Goal: Information Seeking & Learning: Check status

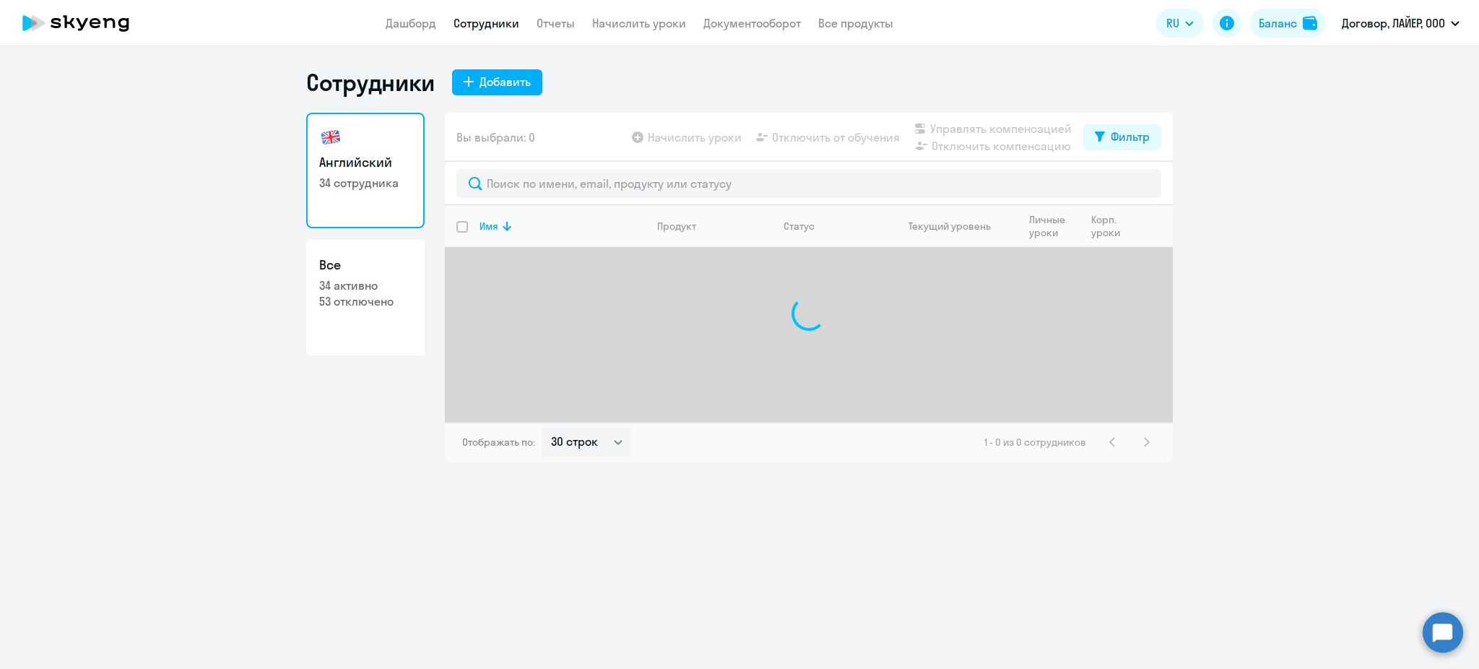
select select "30"
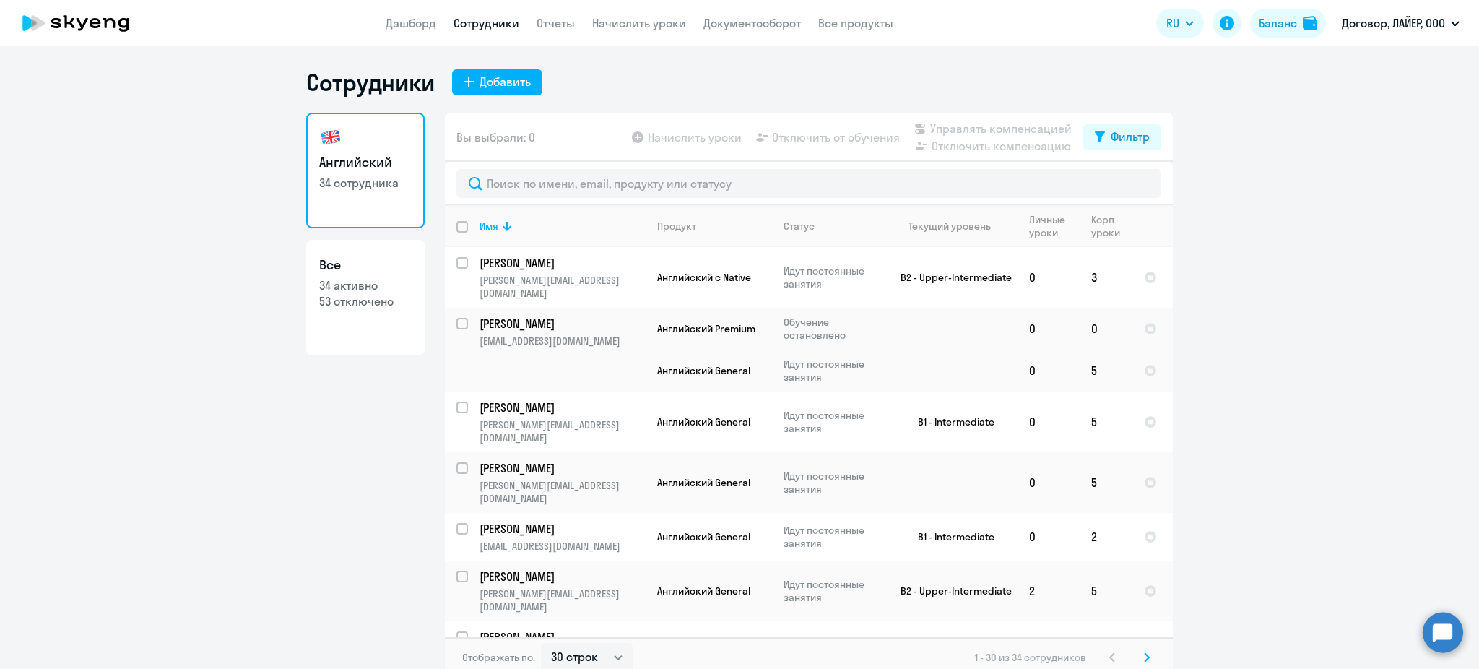
click at [72, 25] on icon at bounding box center [69, 21] width 12 height 13
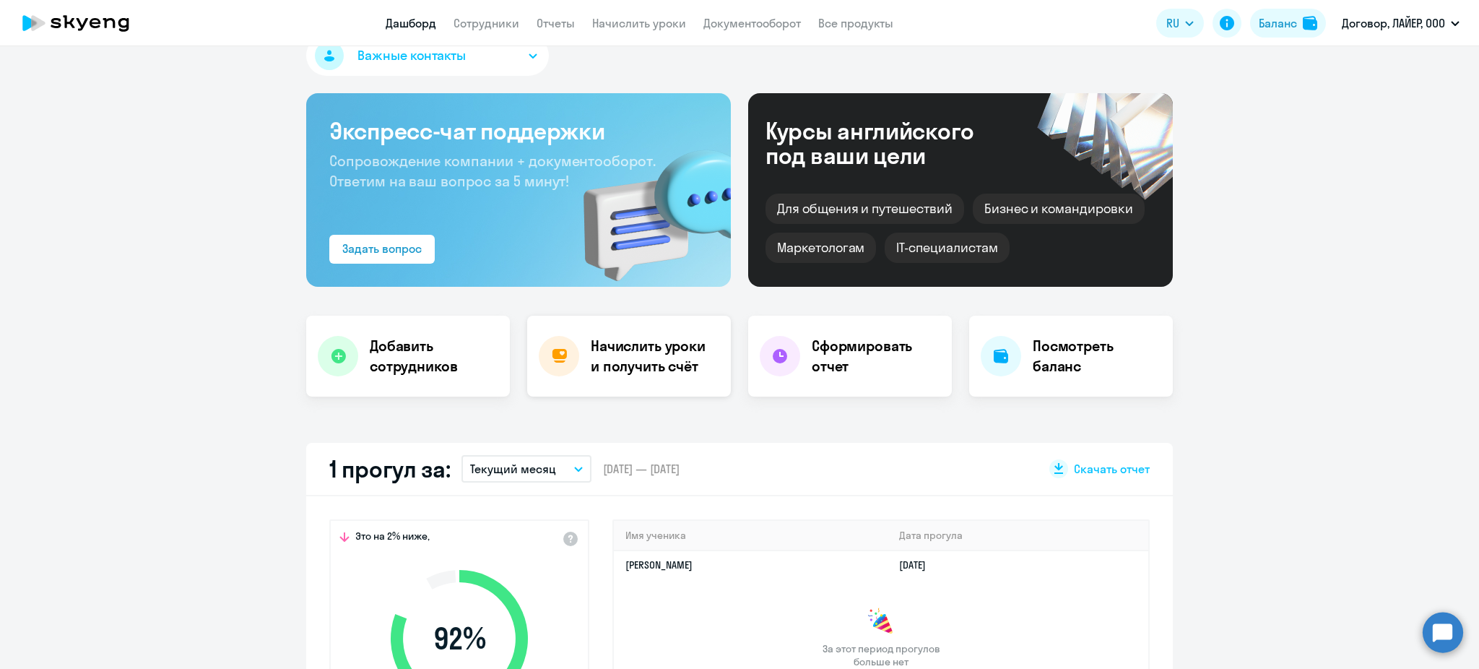
scroll to position [96, 0]
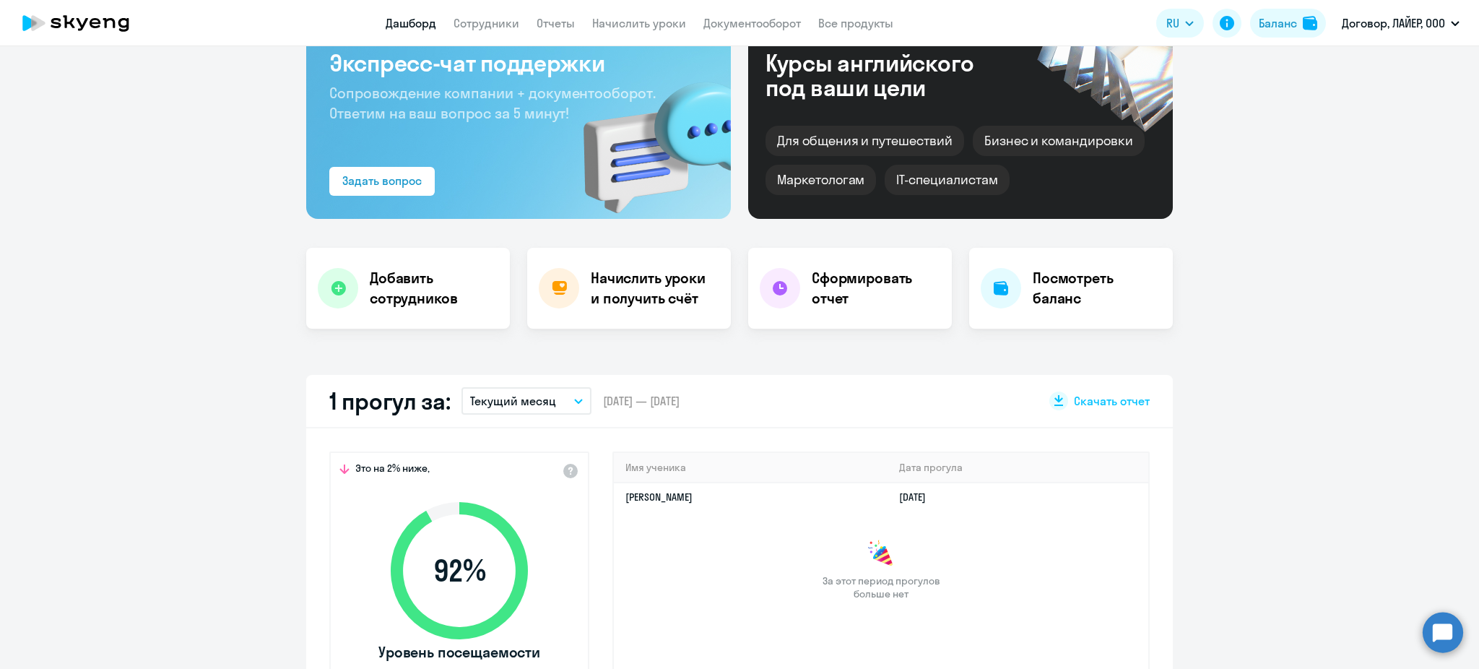
click at [533, 399] on p "Текущий месяц" at bounding box center [513, 400] width 86 height 17
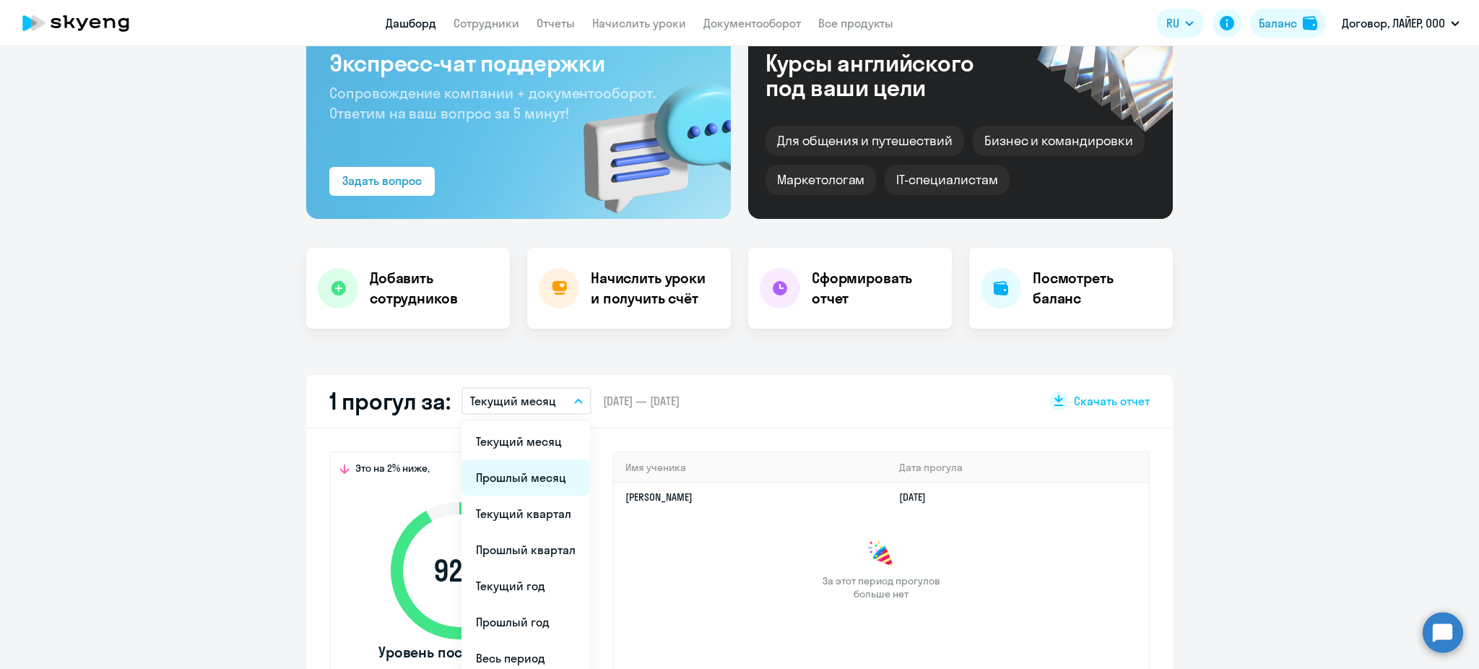
click at [537, 473] on li "Прошлый месяц" at bounding box center [526, 477] width 129 height 36
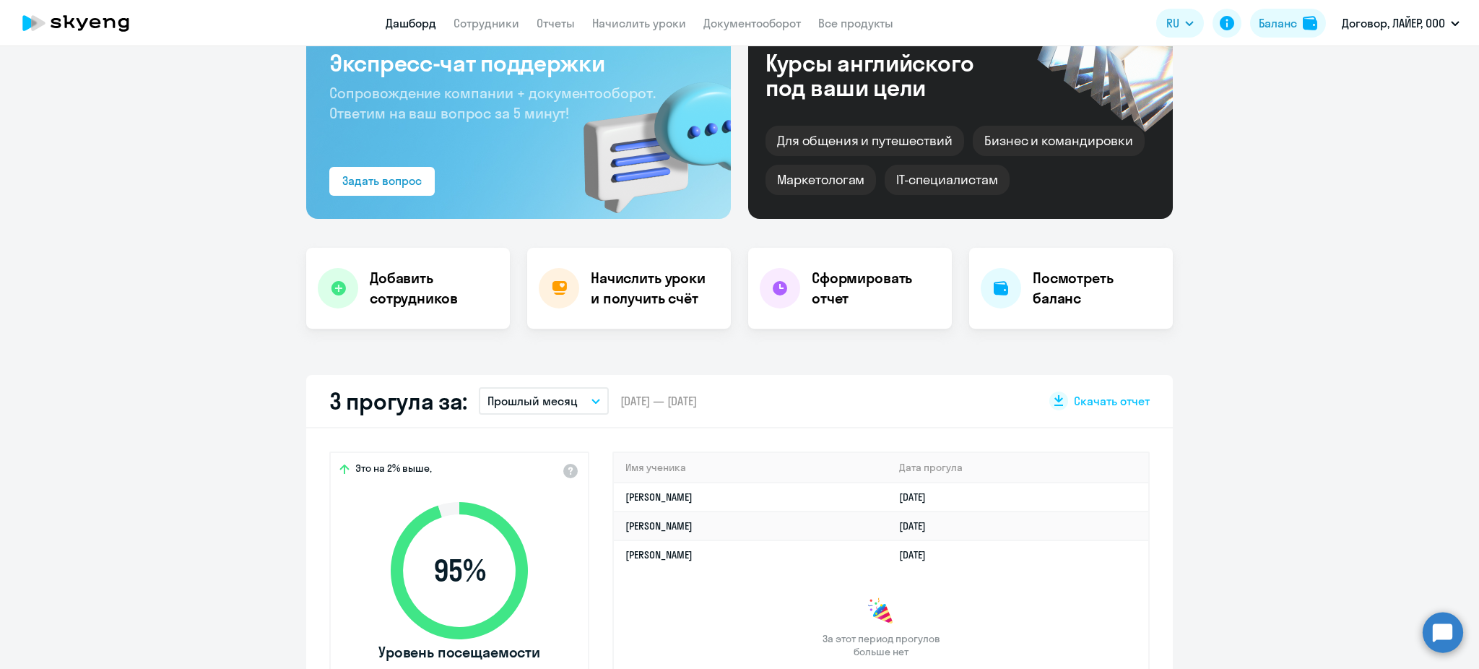
select select "30"
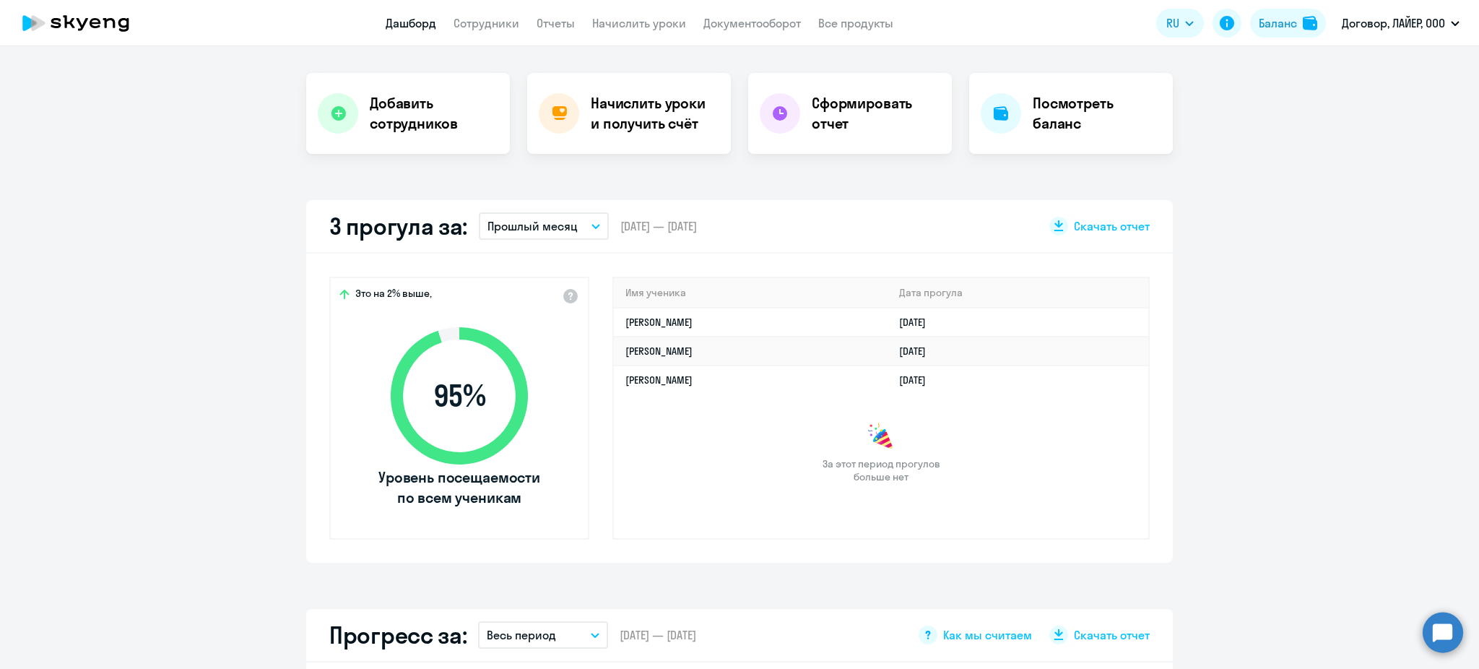
scroll to position [289, 0]
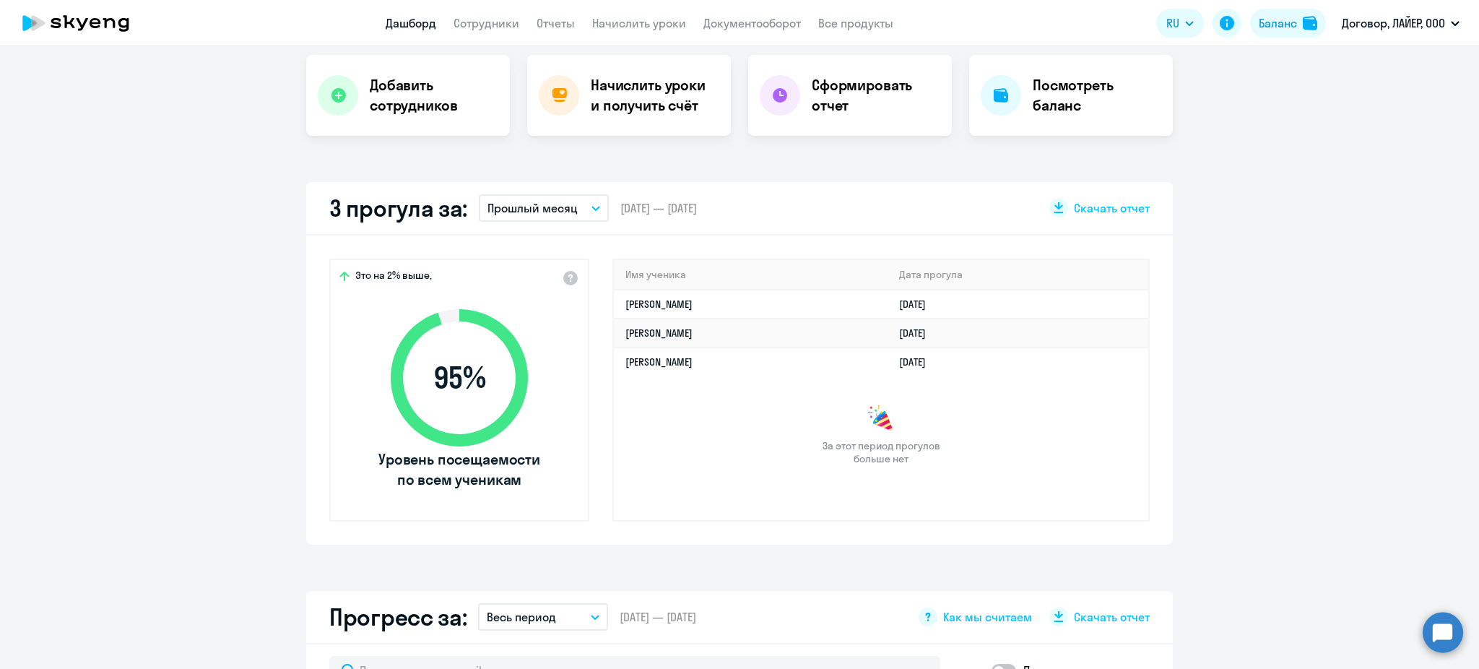
click at [1271, 267] on app-truancy-attendance-dashboard "3 прогула за: Прошлый месяц Текущий месяц Прошлый месяц Текущий квартал [GEOGRA…" at bounding box center [739, 363] width 1479 height 363
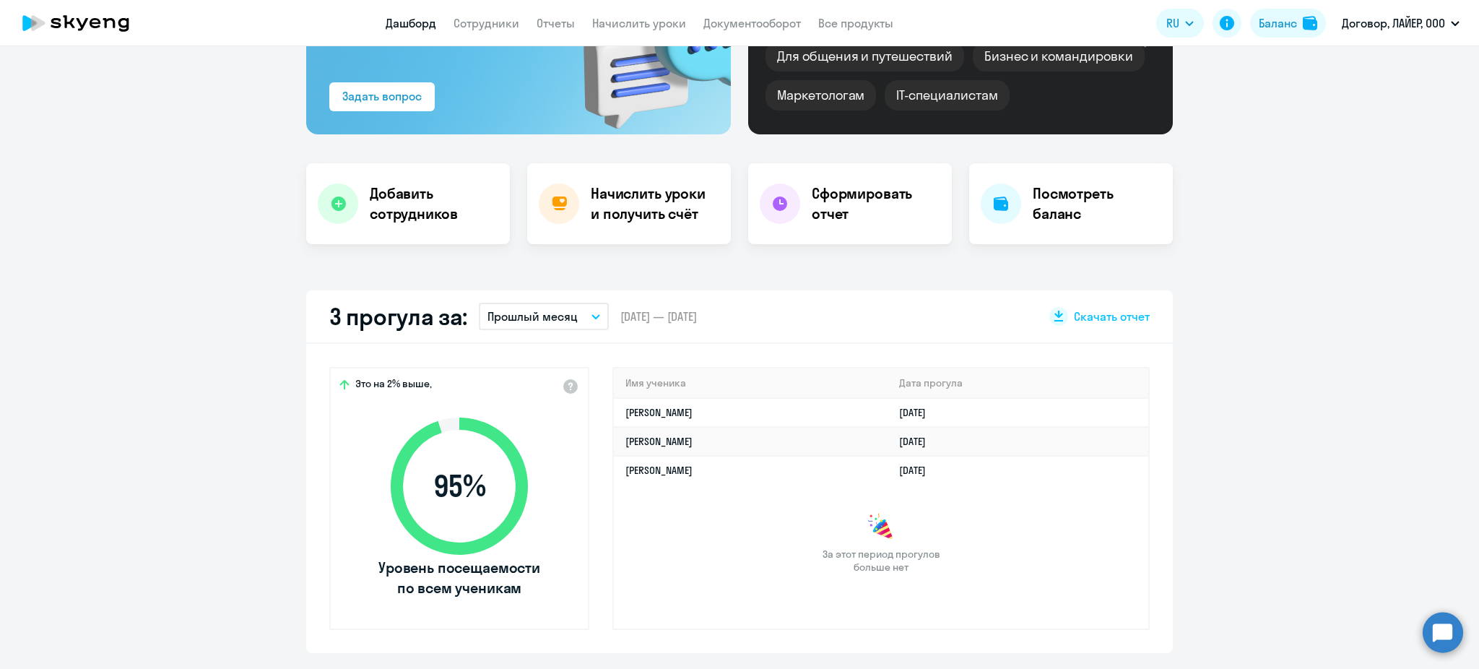
scroll to position [0, 0]
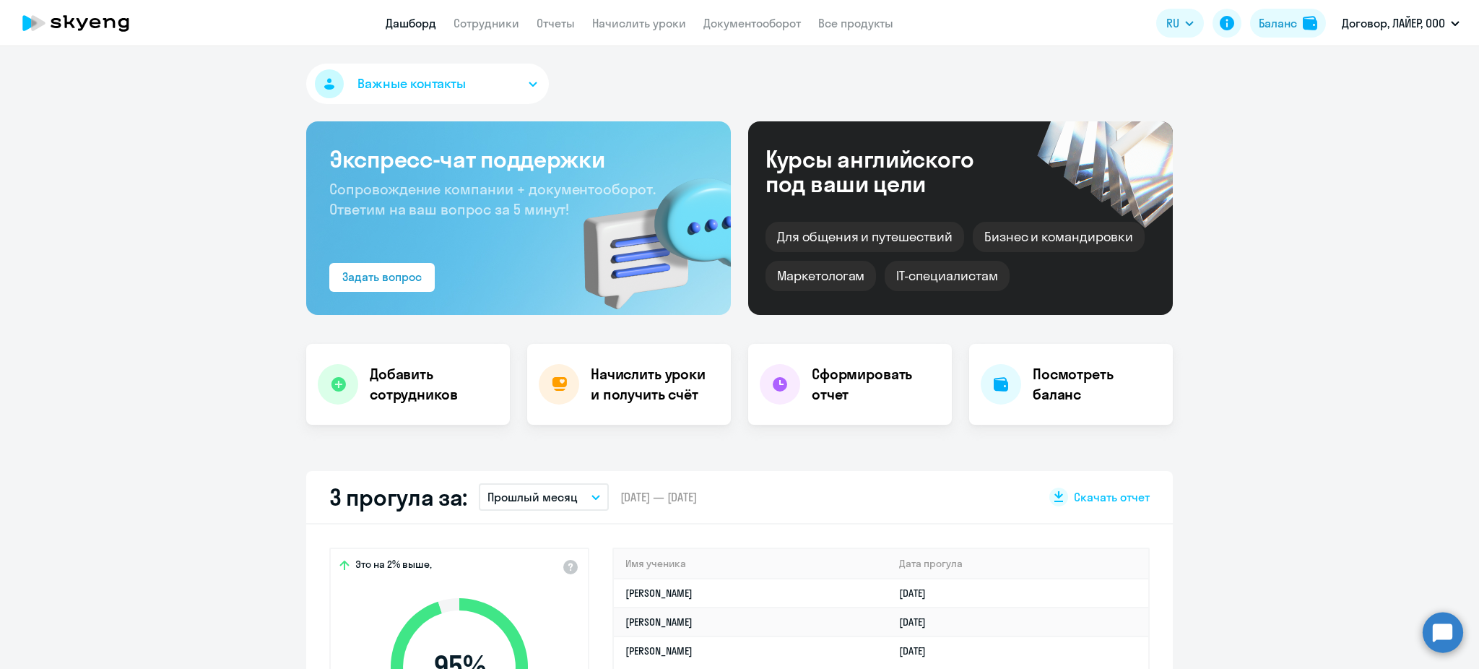
click at [420, 22] on link "Дашборд" at bounding box center [411, 23] width 51 height 14
click at [512, 26] on link "Сотрудники" at bounding box center [487, 23] width 66 height 14
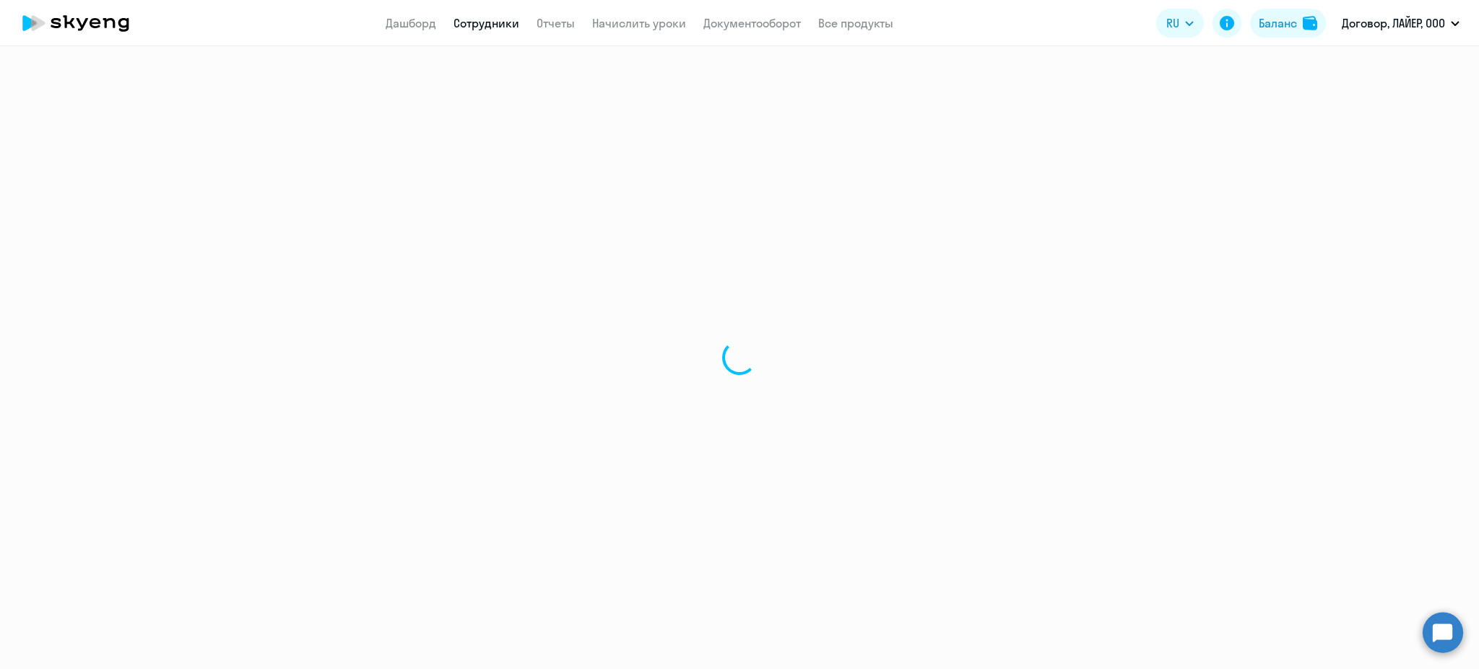
select select "30"
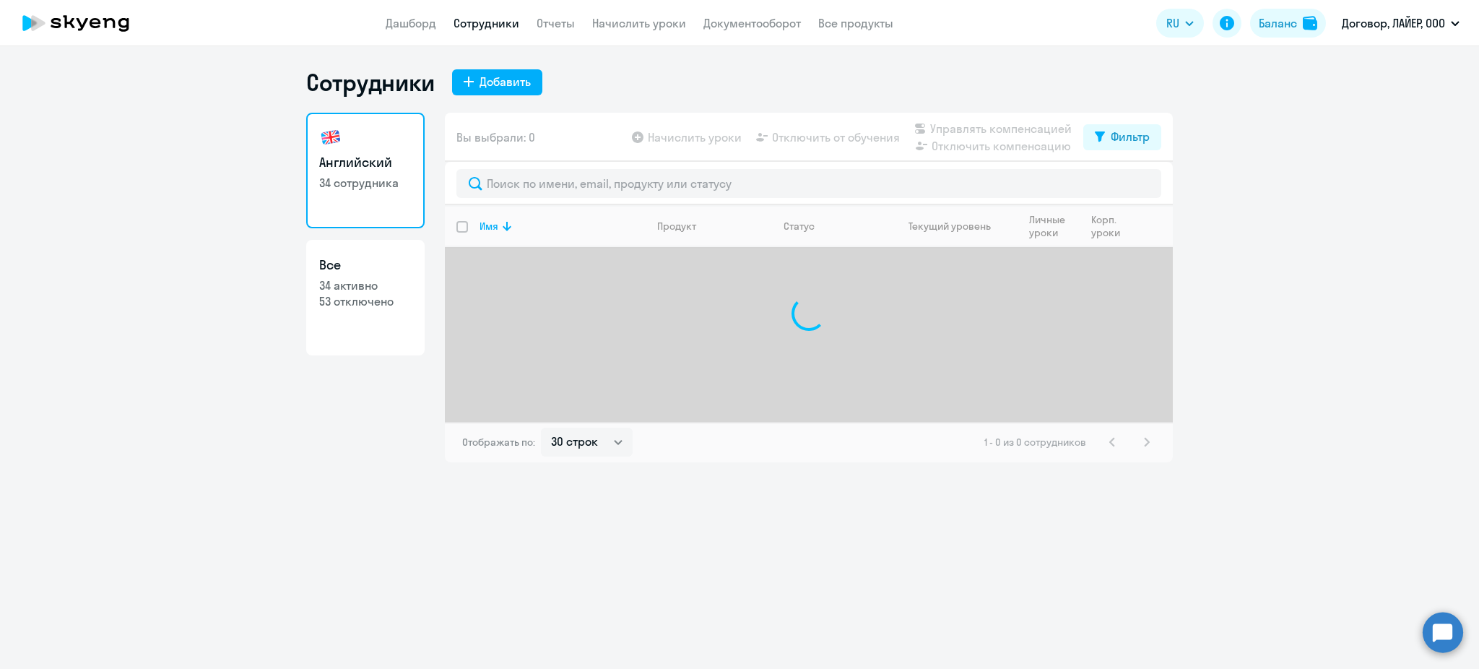
click at [561, 30] on app-menu-item-link "Отчеты" at bounding box center [556, 23] width 38 height 18
click at [561, 16] on link "Отчеты" at bounding box center [556, 23] width 38 height 14
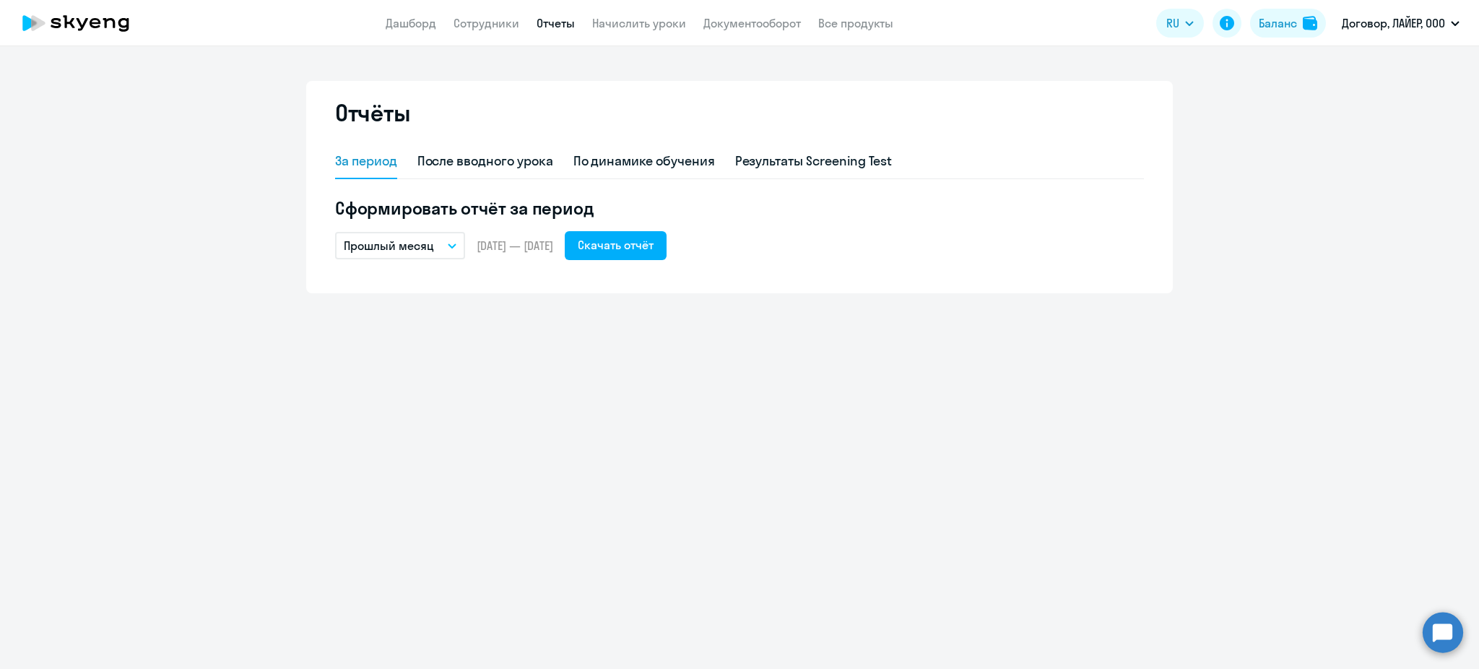
click at [400, 33] on app-header "Дашборд Сотрудники Отчеты Начислить уроки Документооборот Все продукты Дашборд …" at bounding box center [739, 23] width 1479 height 46
click at [404, 24] on link "Дашборд" at bounding box center [411, 23] width 51 height 14
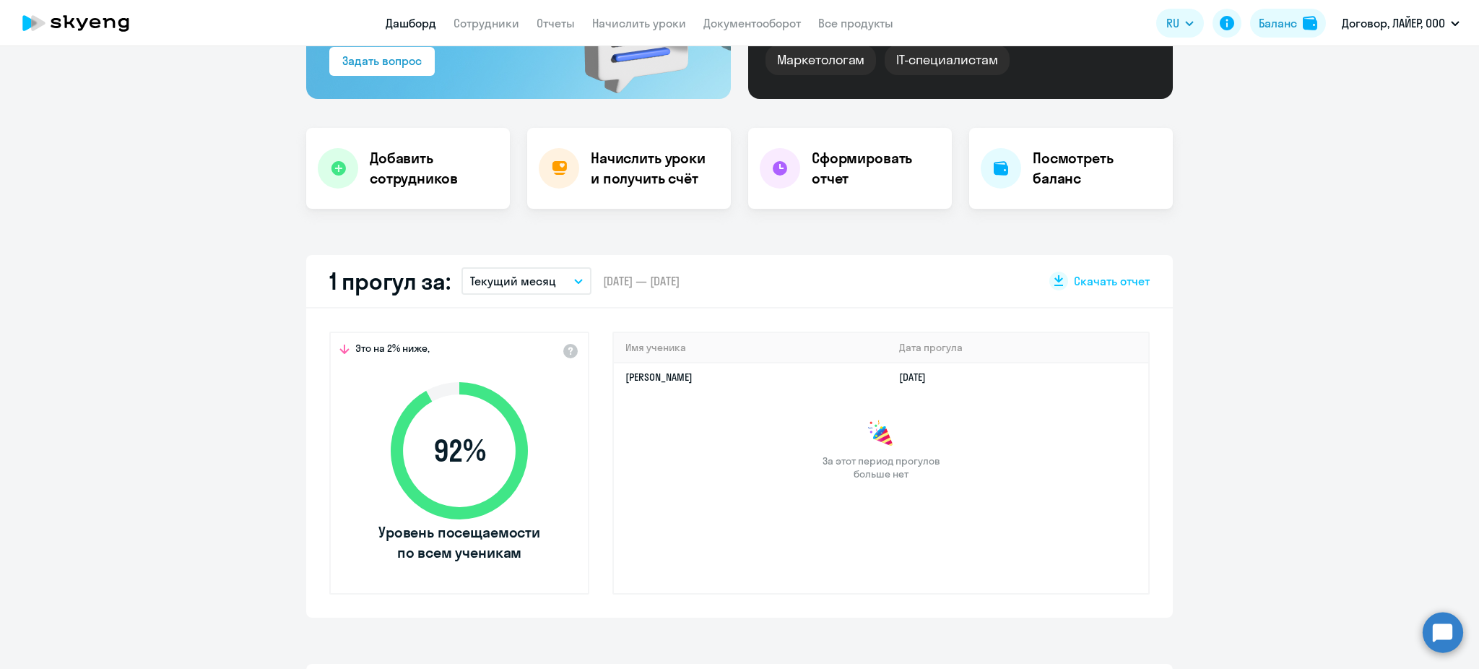
scroll to position [192, 0]
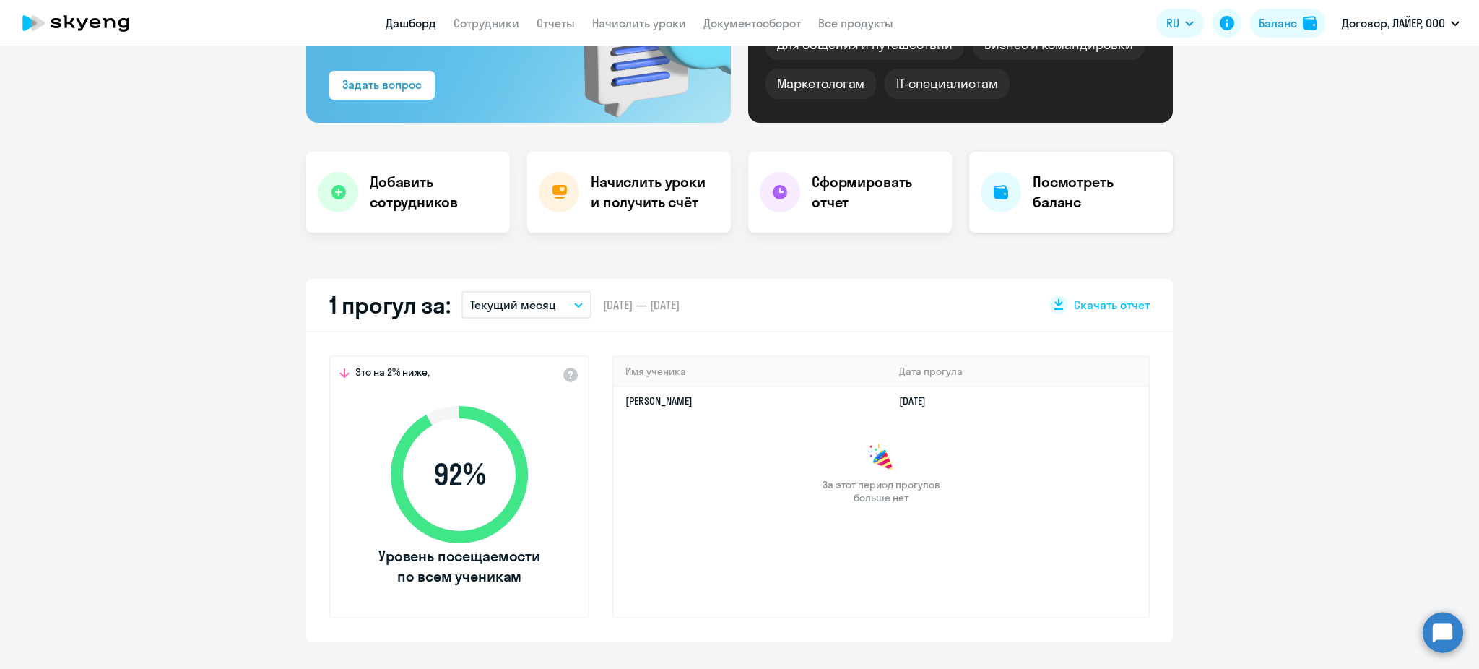
click at [1039, 209] on h4 "Посмотреть баланс" at bounding box center [1097, 192] width 129 height 40
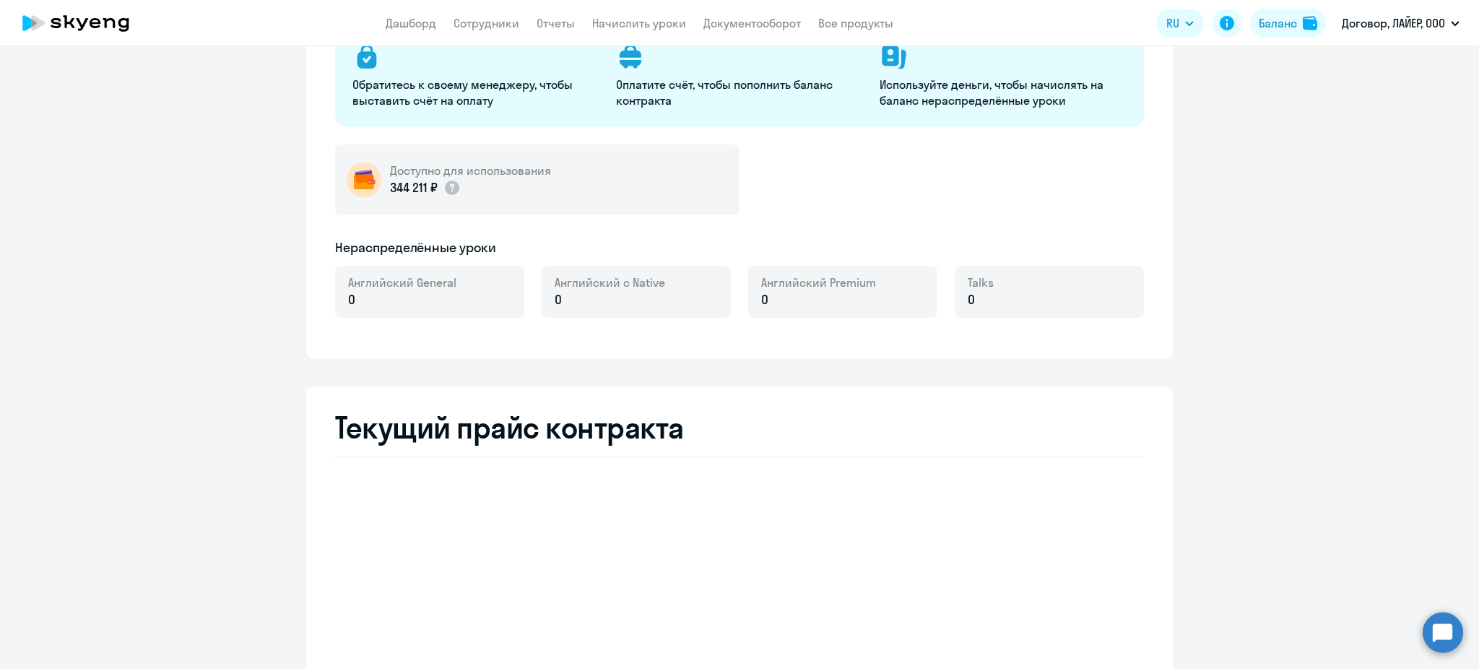
select select "english_adult_not_native_speaker"
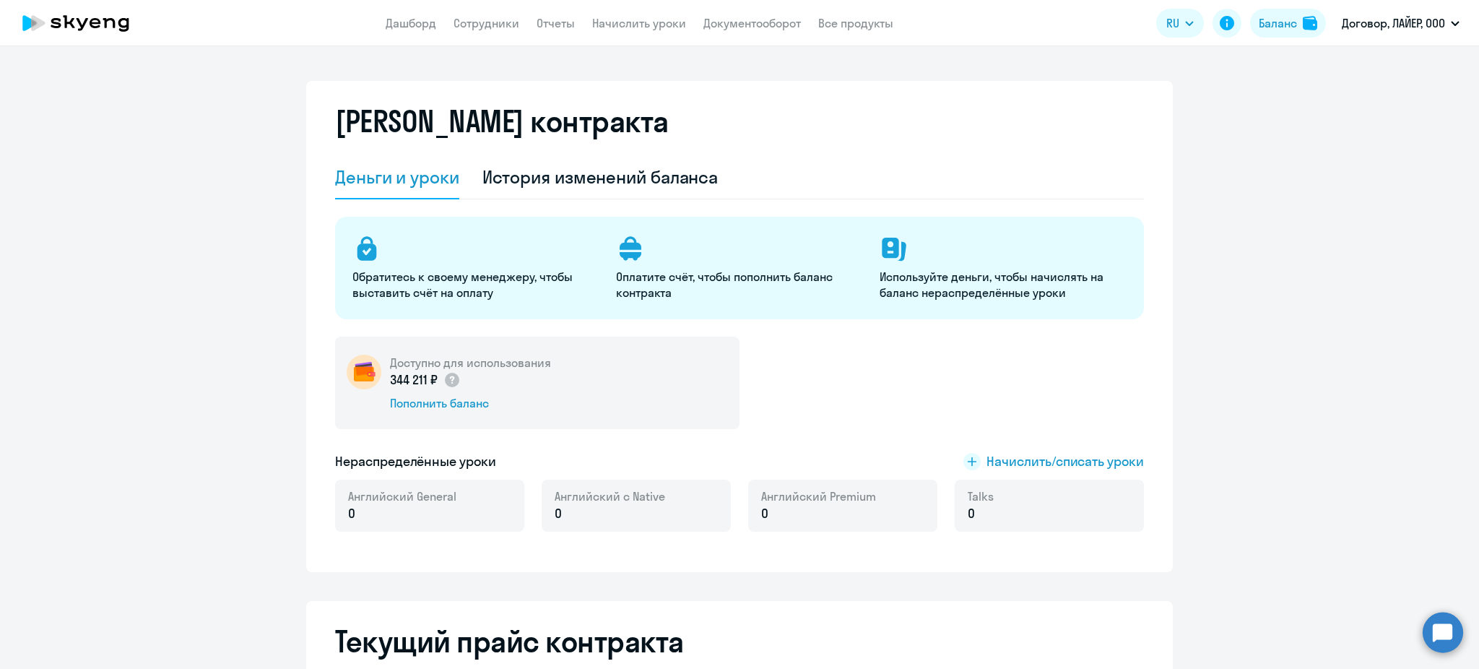
click at [91, 23] on icon at bounding box center [95, 23] width 11 height 10
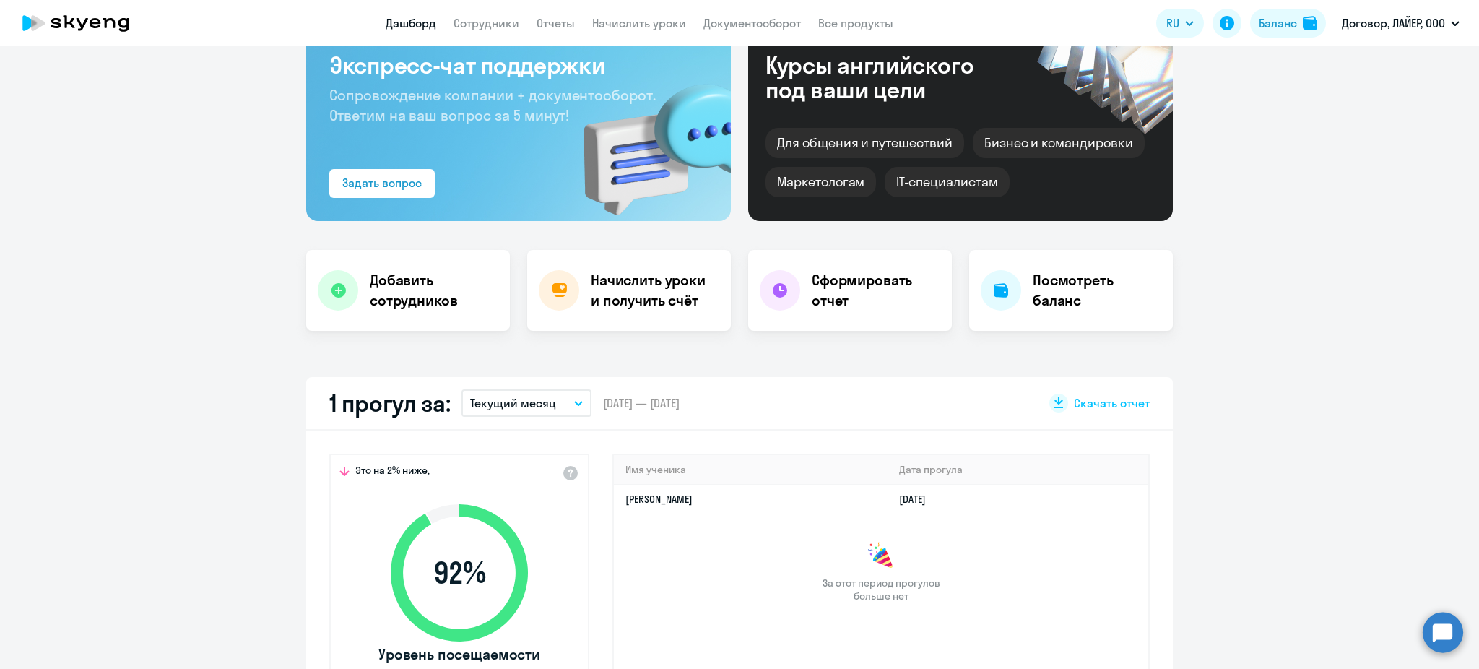
scroll to position [96, 0]
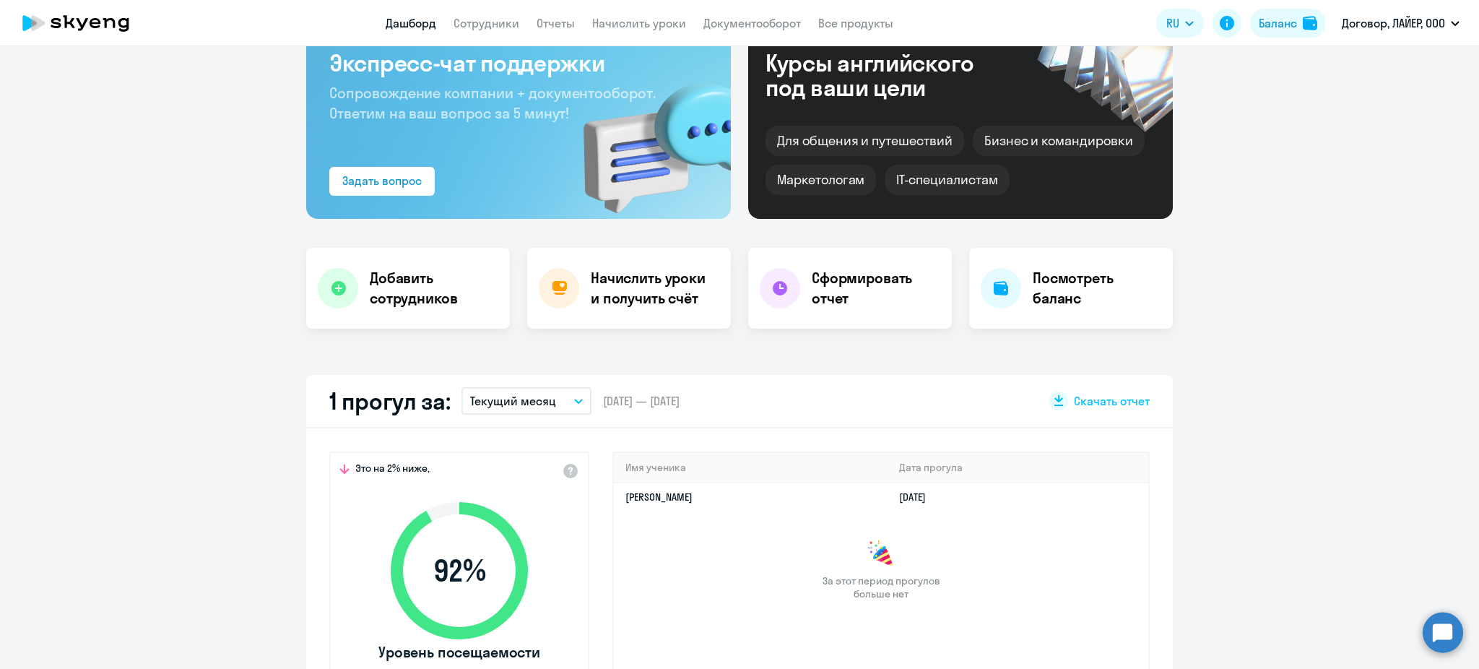
select select "30"
